Goal: Communication & Community: Share content

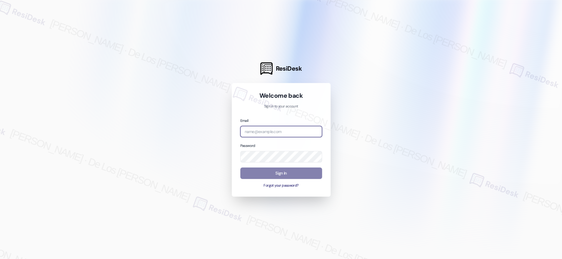
click at [286, 131] on input "email" at bounding box center [281, 131] width 82 height 11
click at [506, 62] on div at bounding box center [281, 129] width 562 height 259
click at [276, 132] on input "email" at bounding box center [281, 131] width 82 height 11
paste input "automated-surveys-[DATE]_properties-resen.six@[DATE]_[DOMAIN_NAME]"
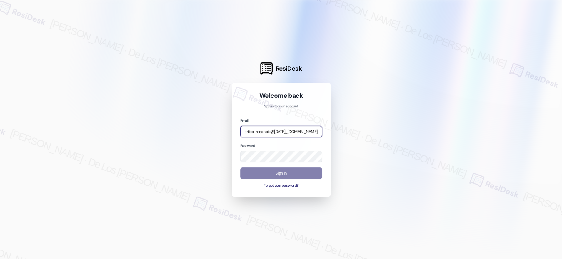
type input "automated-surveys-[DATE]_properties-resen.six@[DATE]_[DOMAIN_NAME]"
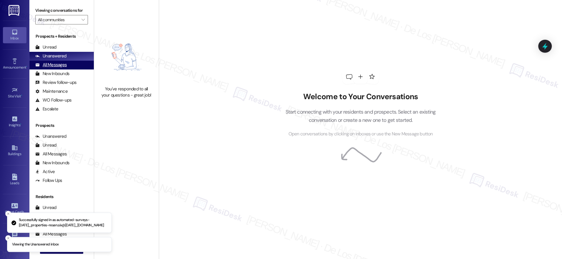
click at [83, 66] on div "All Messages (undefined)" at bounding box center [61, 65] width 64 height 9
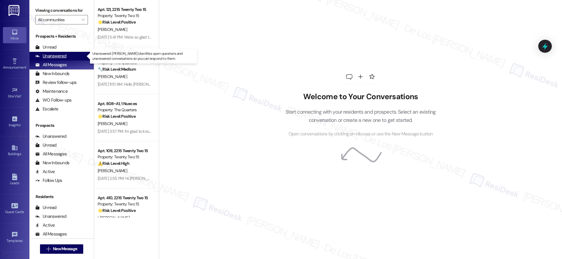
click at [81, 56] on div "Unanswered (0)" at bounding box center [61, 56] width 64 height 9
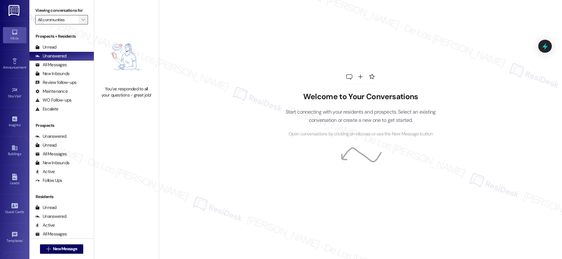
click at [80, 23] on span "" at bounding box center [83, 19] width 6 height 9
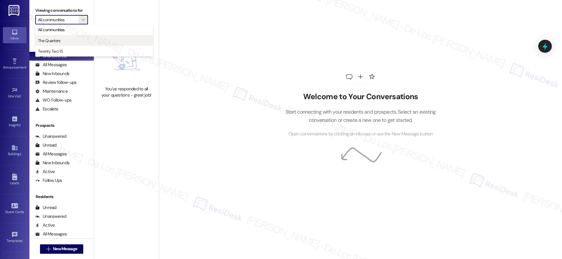
click at [68, 38] on span "The Quarters" at bounding box center [94, 41] width 112 height 6
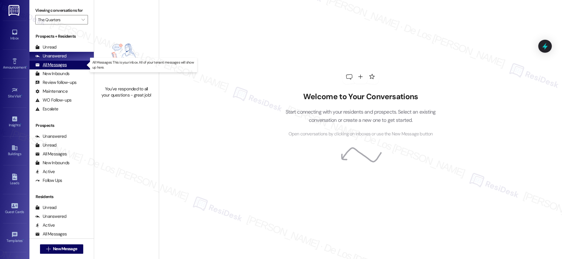
click at [76, 66] on div "All Messages (undefined)" at bounding box center [61, 65] width 64 height 9
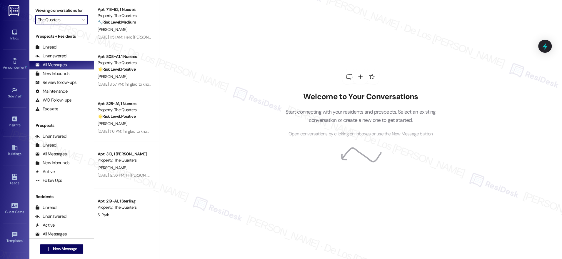
click at [60, 20] on input "The Quarters" at bounding box center [58, 19] width 41 height 9
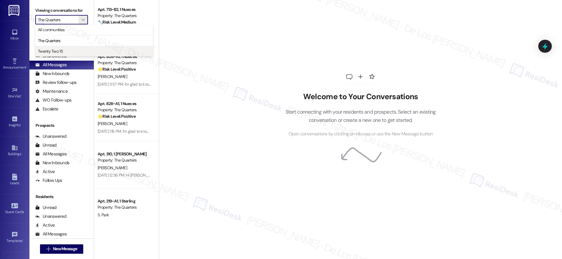
click at [65, 50] on span "Twenty Two 15" at bounding box center [94, 51] width 112 height 6
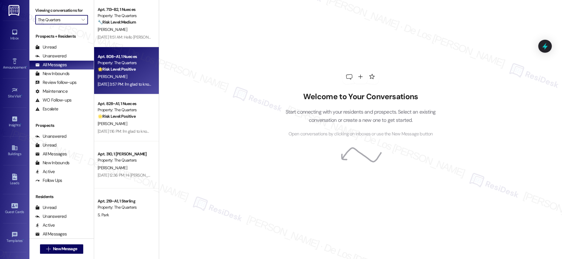
type input "Twenty Two 15"
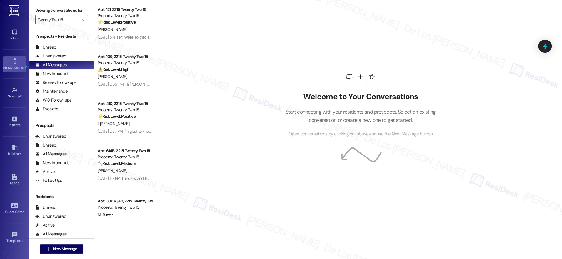
click at [16, 66] on div "Announcement •" at bounding box center [14, 67] width 29 height 6
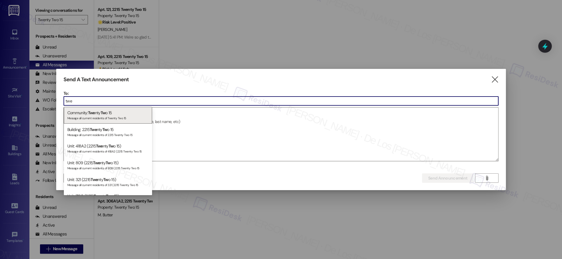
type input "twe"
click at [155, 53] on div at bounding box center [281, 129] width 562 height 259
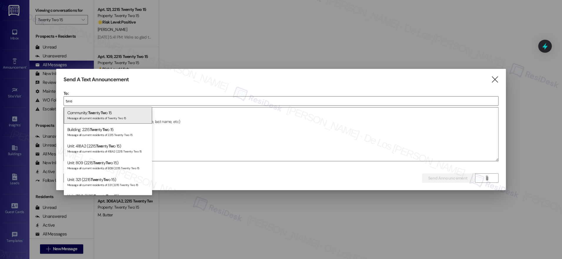
drag, startPoint x: 495, startPoint y: 80, endPoint x: 385, endPoint y: 57, distance: 112.8
click at [495, 79] on icon "" at bounding box center [494, 79] width 8 height 6
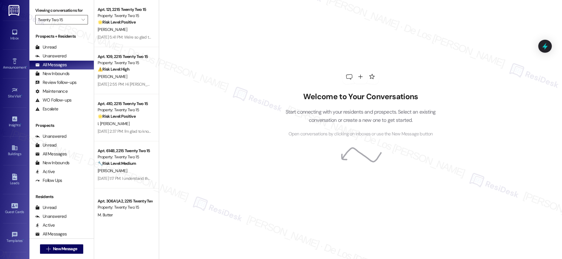
click at [70, 20] on input "Twenty Two 15" at bounding box center [58, 19] width 41 height 9
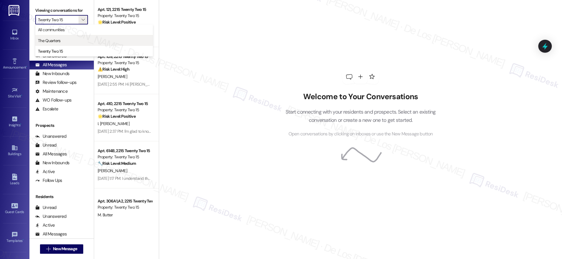
click at [58, 36] on button "The Quarters" at bounding box center [94, 40] width 118 height 11
type input "The Quarters"
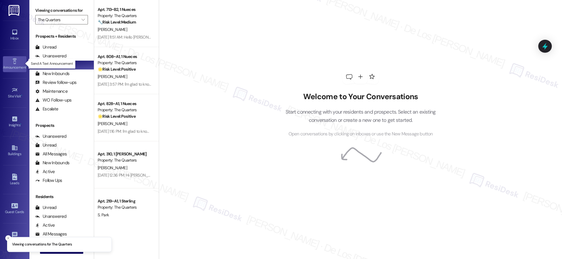
click at [15, 67] on div "Announcement •" at bounding box center [14, 67] width 29 height 6
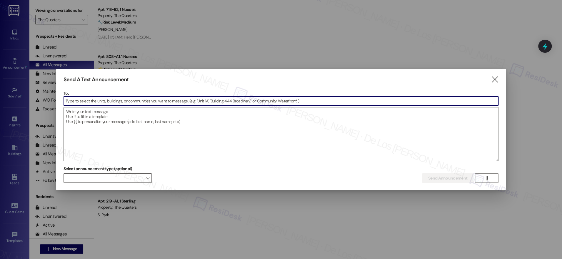
type input "x"
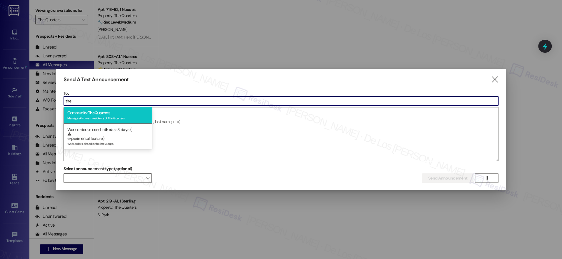
type input "the"
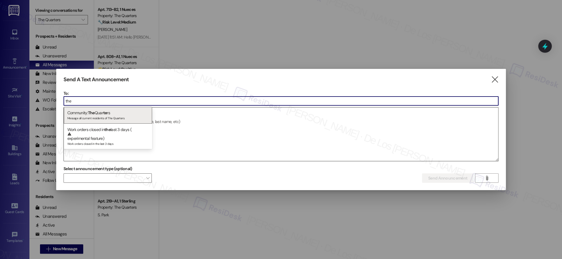
drag, startPoint x: 105, startPoint y: 117, endPoint x: 98, endPoint y: 130, distance: 15.3
click at [105, 117] on div "Message all current residents of The Quarters" at bounding box center [107, 117] width 81 height 5
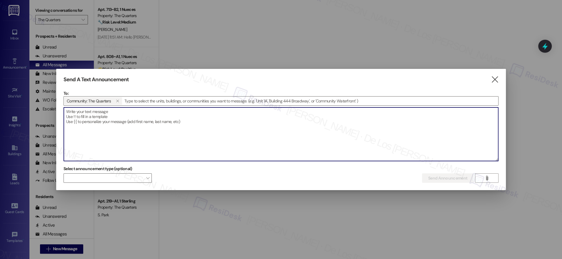
click at [97, 130] on textarea at bounding box center [281, 133] width 434 height 53
paste textarea "Hi {{first_name}} - as of this week, {{property}} will no longer be offering th…"
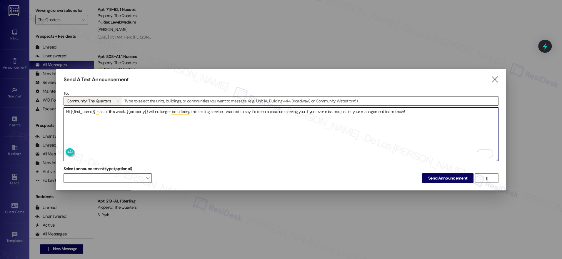
type textarea "Hi {{first_name}} - as of this week, {{property}} will no longer be offering th…"
click at [440, 177] on span "Send Announcement" at bounding box center [447, 178] width 39 height 6
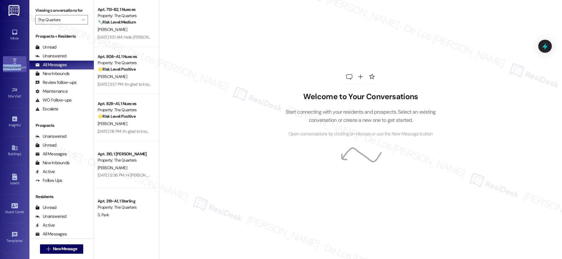
click at [20, 64] on div "Announcement •" at bounding box center [14, 67] width 29 height 6
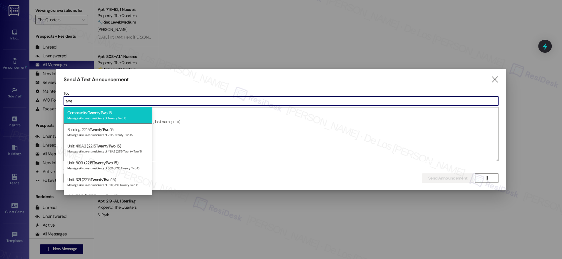
type input "twe"
click at [116, 111] on div "Community: Twe nty Tw o 15 Message all current residents of Twenty Two 15" at bounding box center [108, 115] width 88 height 17
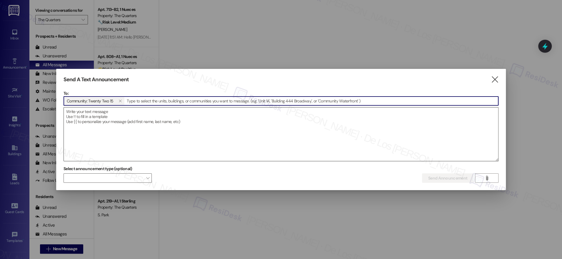
click at [120, 117] on textarea at bounding box center [281, 133] width 434 height 53
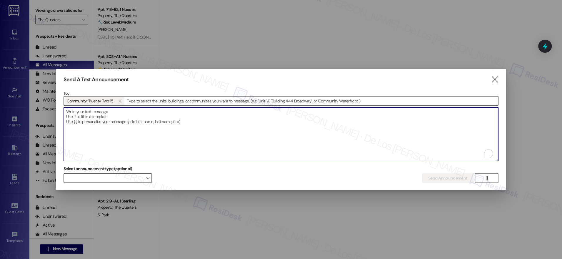
paste textarea "Hi {{first_name}} - as of this week, {{property}} will no longer be offering th…"
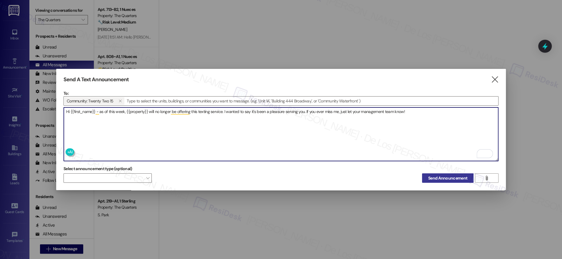
type textarea "Hi {{first_name}} - as of this week, {{property}} will no longer be offering th…"
click at [440, 177] on span "Send Announcement" at bounding box center [447, 178] width 39 height 6
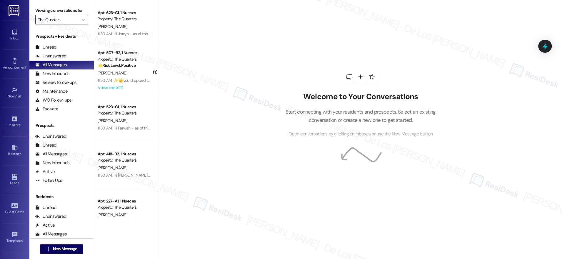
click at [64, 19] on input "The Quarters" at bounding box center [58, 19] width 41 height 9
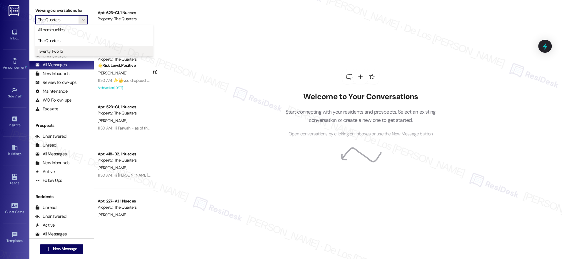
click at [70, 49] on span "Twenty Two 15" at bounding box center [94, 51] width 112 height 6
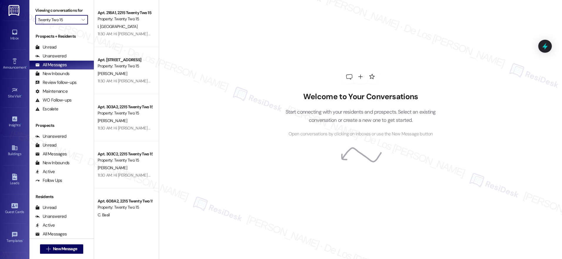
click at [72, 21] on input "Twenty Two 15" at bounding box center [58, 19] width 41 height 9
click at [80, 38] on span "The Quarters" at bounding box center [94, 41] width 112 height 6
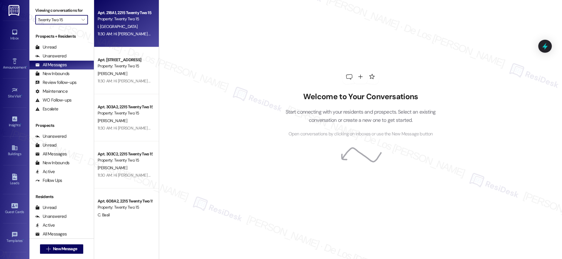
type input "The Quarters"
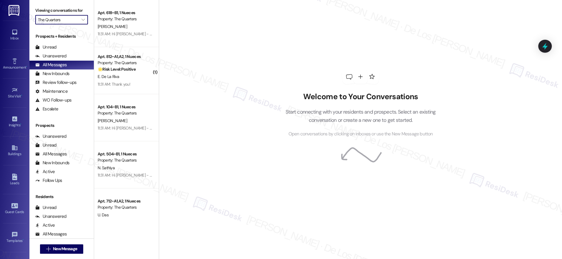
click at [71, 20] on input "The Quarters" at bounding box center [58, 19] width 41 height 9
click at [65, 39] on span "The Quarters" at bounding box center [94, 41] width 112 height 6
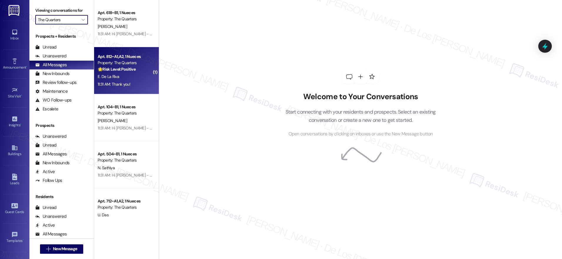
click at [120, 62] on div "Property: The Quarters" at bounding box center [125, 63] width 54 height 6
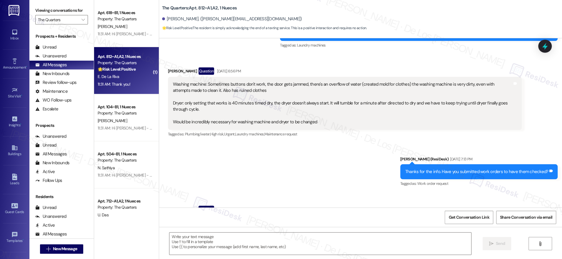
type textarea "Fetching suggested responses. Please feel free to read through the conversation…"
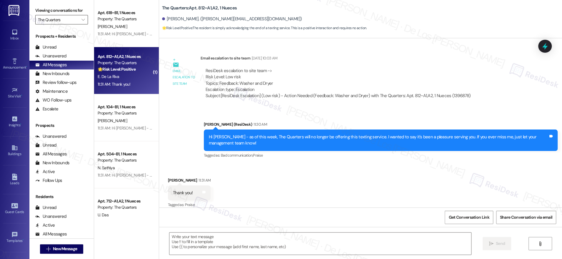
click at [68, 22] on input "The Quarters" at bounding box center [58, 19] width 41 height 9
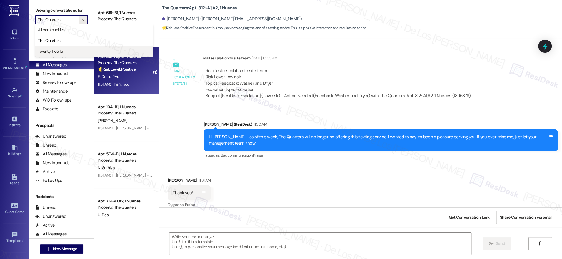
click at [61, 50] on span "Twenty Two 15" at bounding box center [50, 51] width 25 height 6
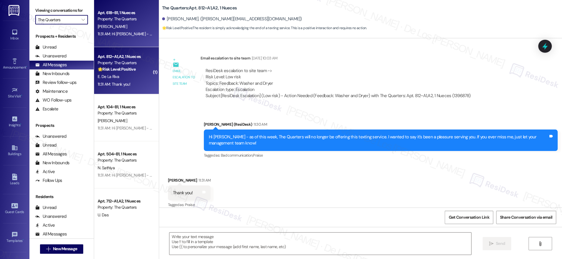
type input "Twenty Two 15"
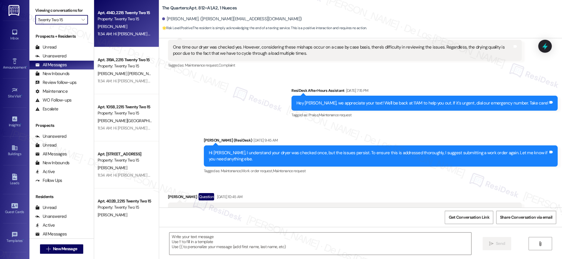
type textarea "Fetching suggested responses. Please feel free to read through the conversation…"
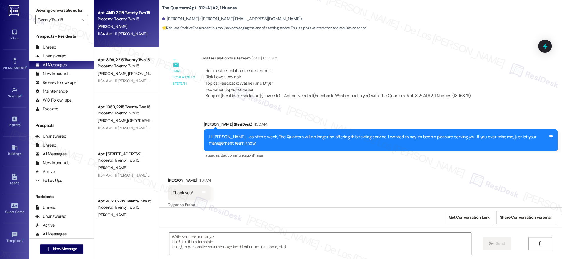
click at [125, 38] on div "Apt. 414D, 2215 Twenty Two 15 Property: Twenty Two 15 [PERSON_NAME] 11:34 AM: H…" at bounding box center [126, 23] width 65 height 47
type textarea "Fetching suggested responses. Please feel free to read through the conversation…"
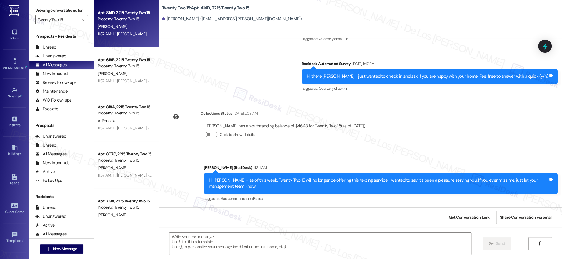
click at [128, 26] on div "[PERSON_NAME]" at bounding box center [125, 26] width 56 height 7
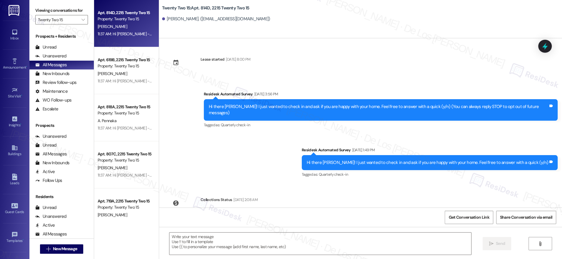
type textarea "Fetching suggested responses. Please feel free to read through the conversation…"
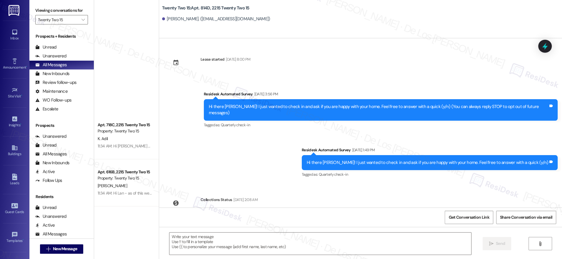
scroll to position [2134, 0]
